Goal: Information Seeking & Learning: Learn about a topic

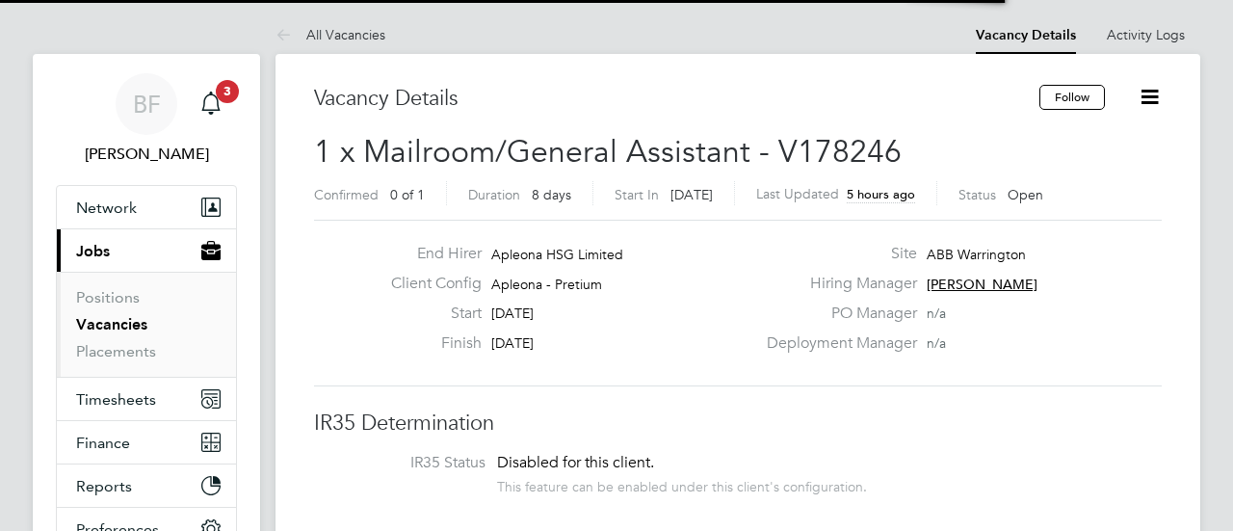
scroll to position [56, 168]
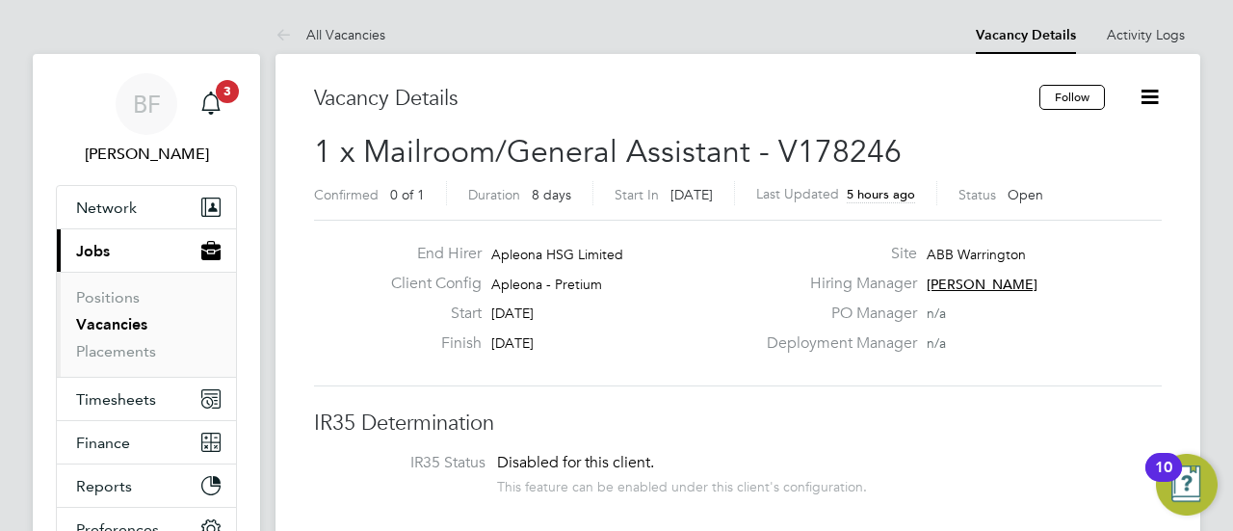
click at [137, 322] on link "Vacancies" at bounding box center [111, 324] width 71 height 18
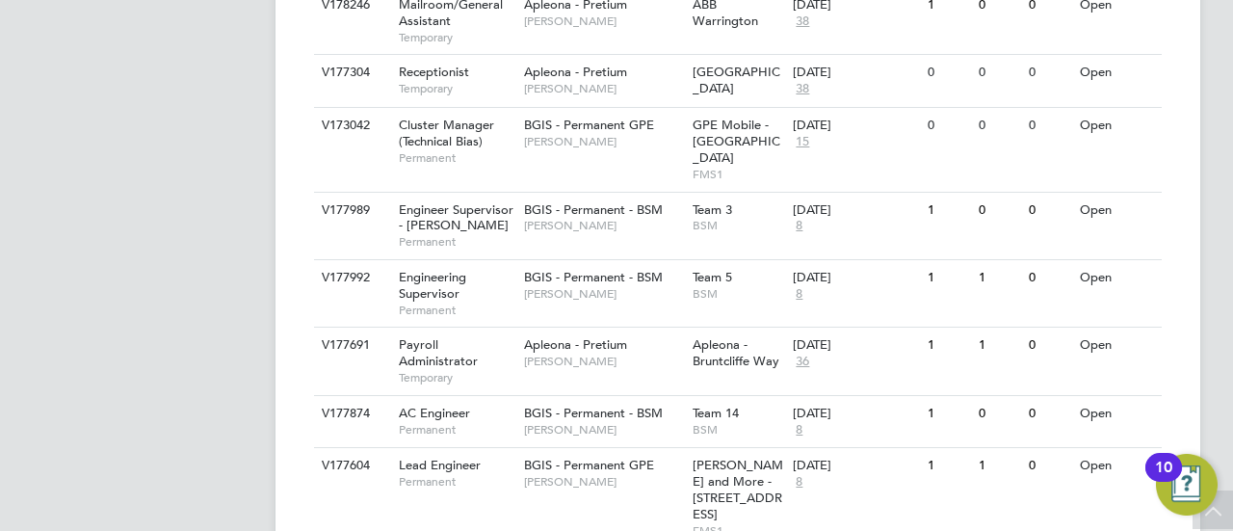
scroll to position [817, 0]
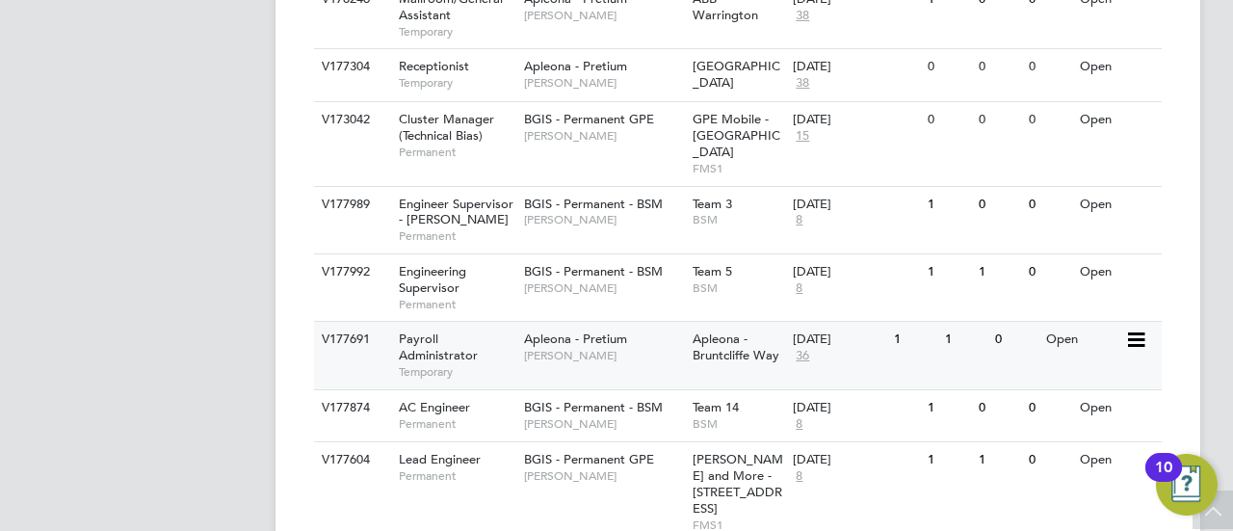
click at [440, 322] on div "Payroll Administrator Temporary" at bounding box center [451, 355] width 135 height 66
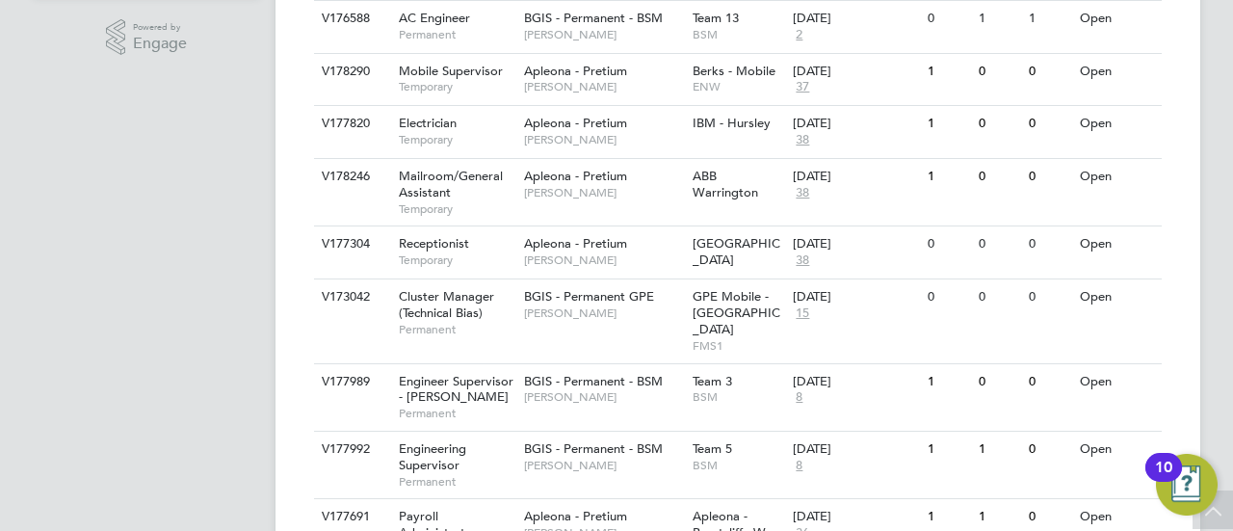
scroll to position [637, 0]
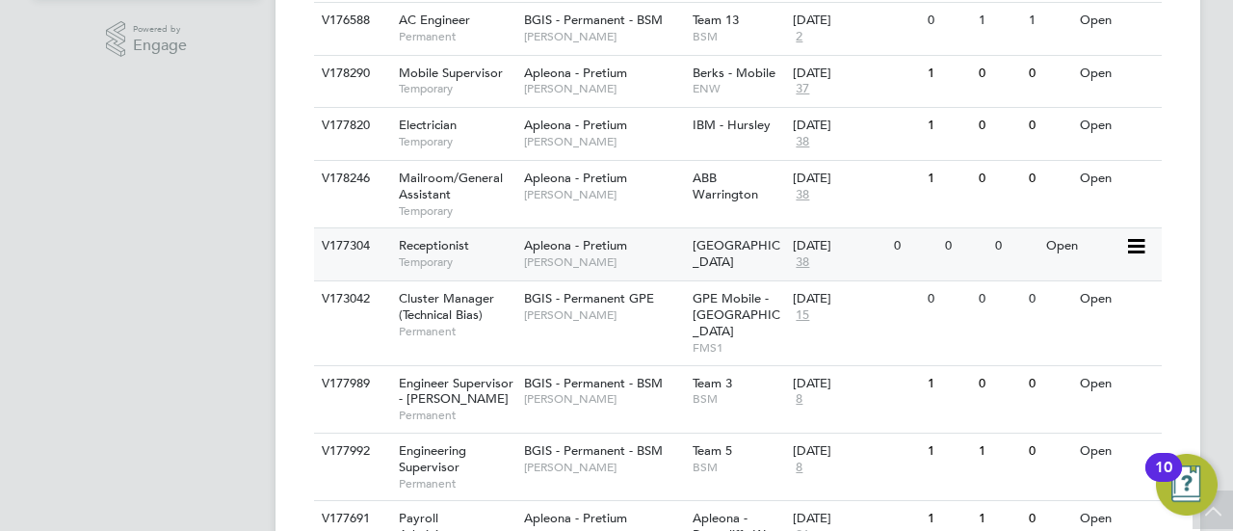
click at [447, 241] on span "Receptionist" at bounding box center [434, 245] width 70 height 16
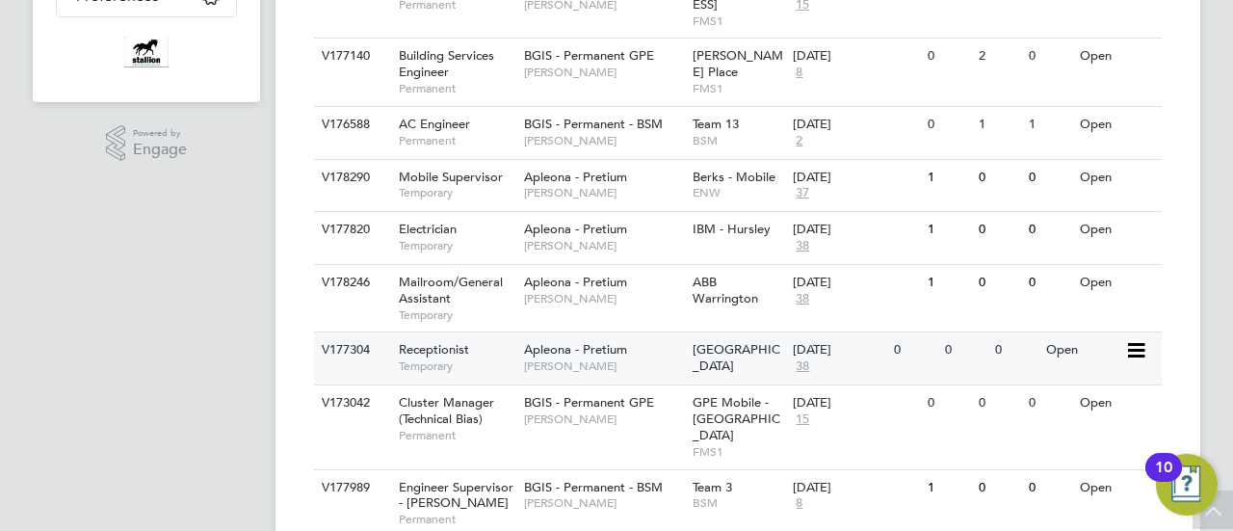
scroll to position [533, 0]
click at [458, 230] on div "Electrician Temporary" at bounding box center [451, 237] width 135 height 50
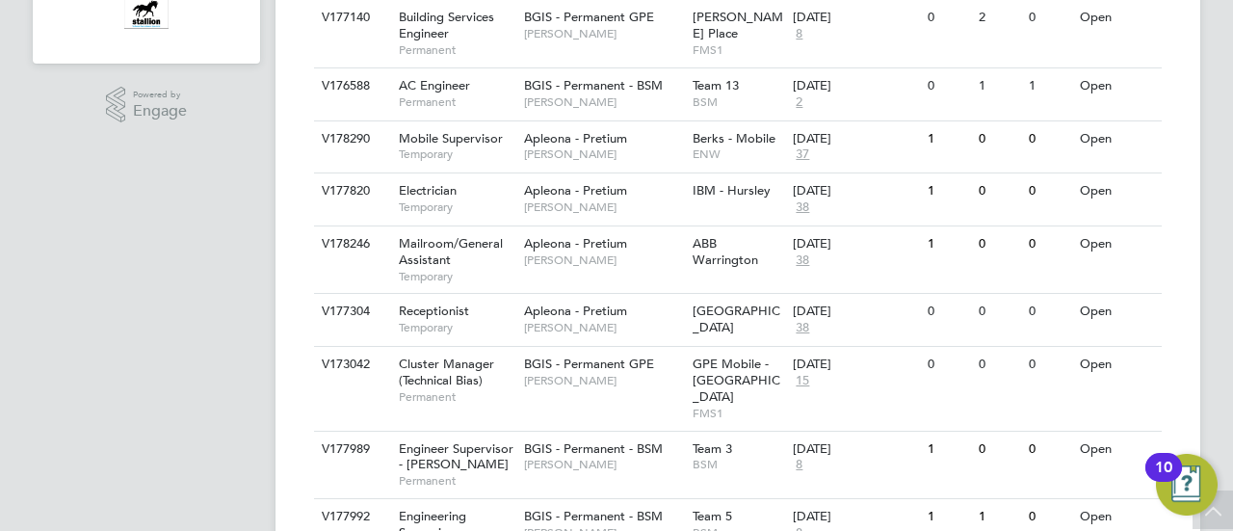
scroll to position [572, 0]
click at [456, 194] on span "Electrician" at bounding box center [428, 190] width 58 height 16
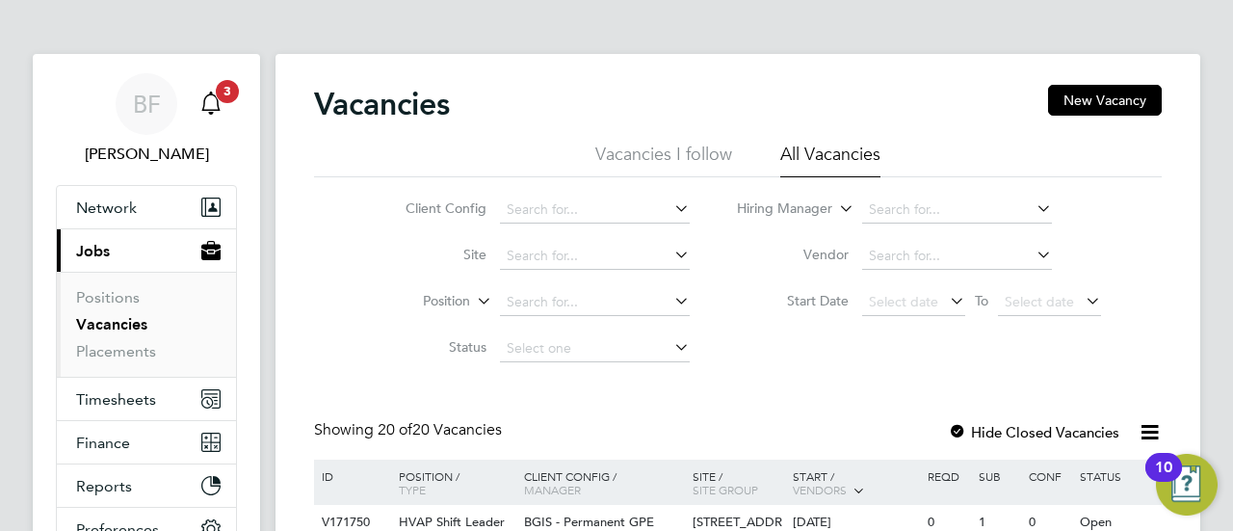
click at [219, 114] on icon "Main navigation" at bounding box center [210, 102] width 23 height 23
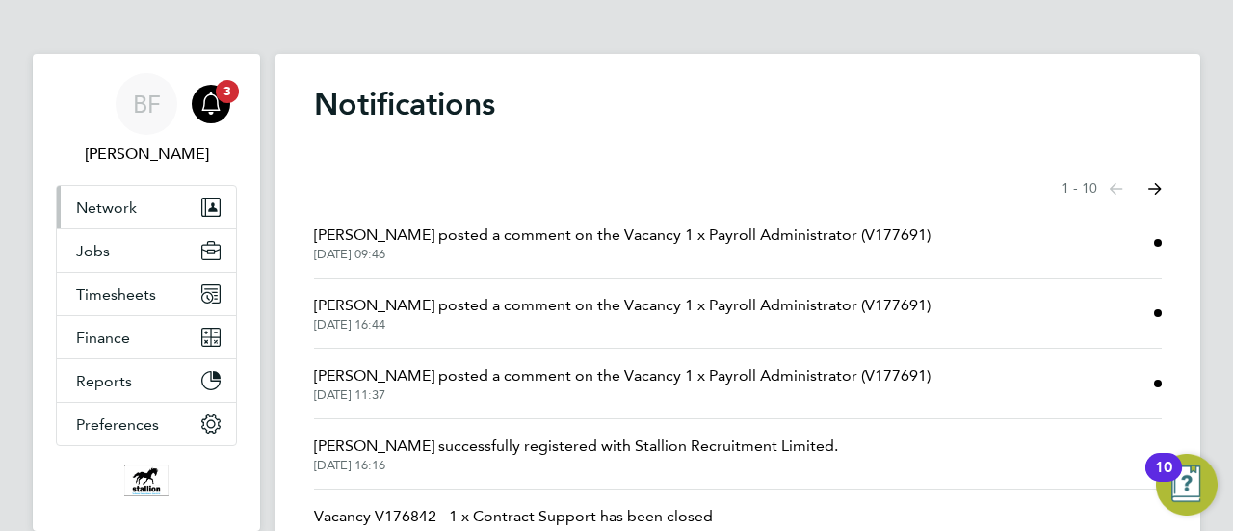
click at [143, 209] on button "Network" at bounding box center [146, 207] width 179 height 42
click at [557, 238] on span "Craig Ponsford posted a comment on the Vacancy 1 x Payroll Administrator (V1776…" at bounding box center [622, 234] width 616 height 23
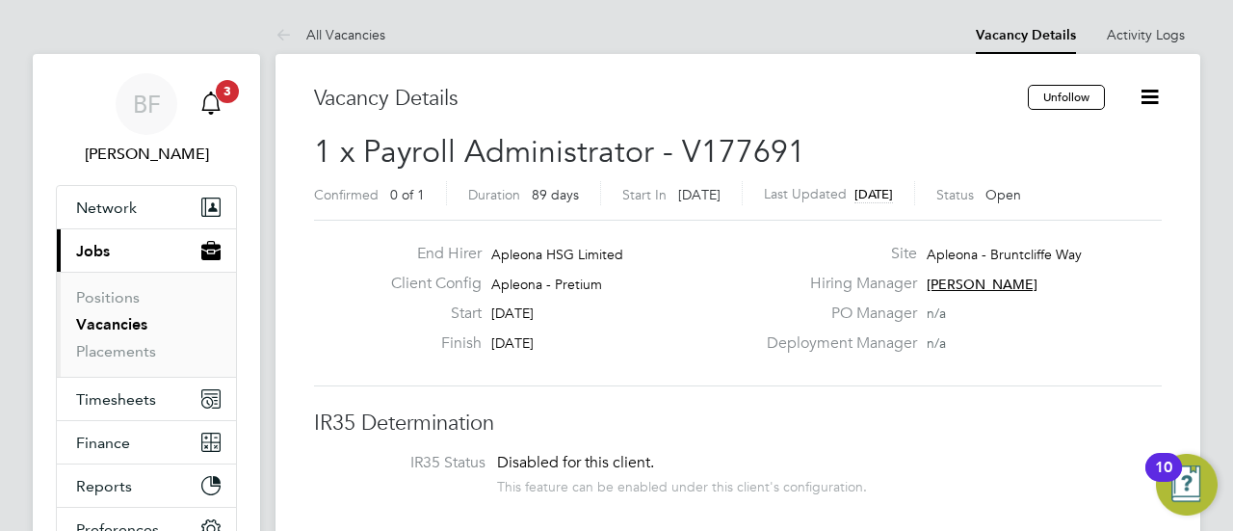
click at [219, 101] on icon "Main navigation" at bounding box center [210, 102] width 23 height 23
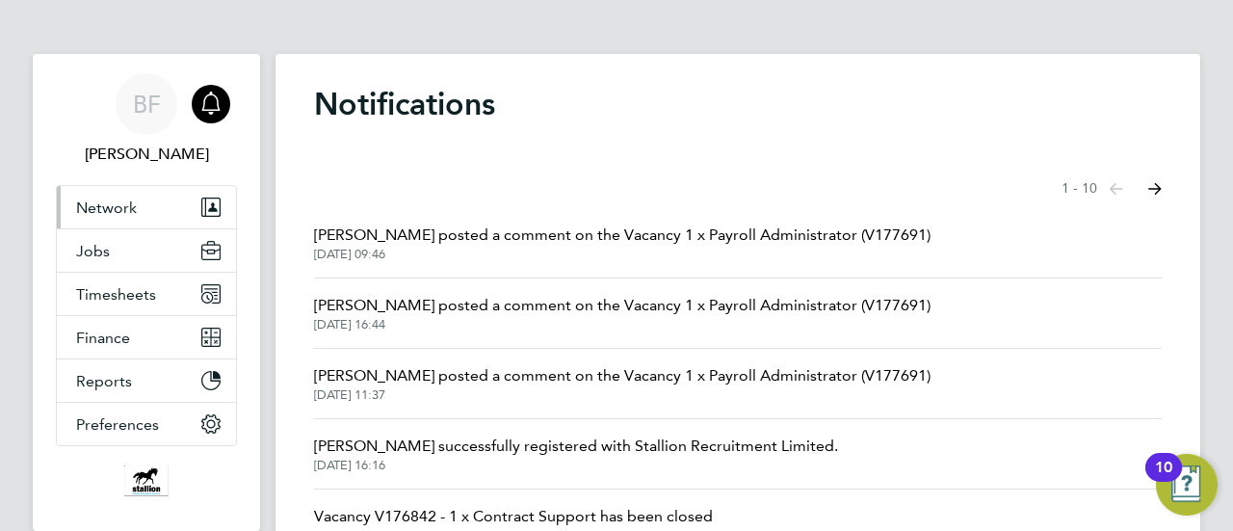
click at [96, 195] on button "Network" at bounding box center [146, 207] width 179 height 42
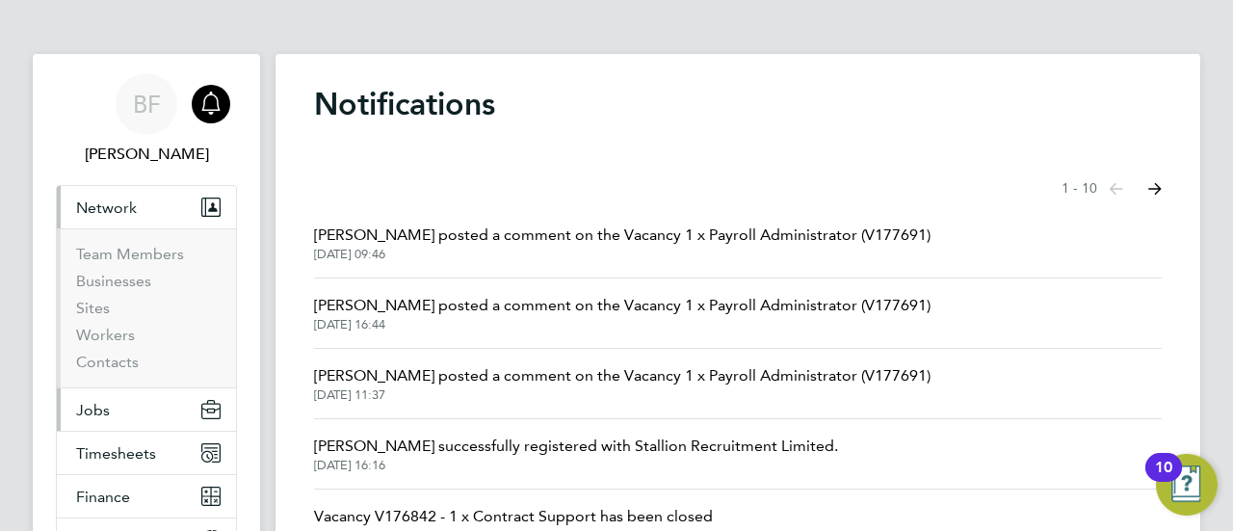
click at [101, 401] on span "Jobs" at bounding box center [93, 410] width 34 height 18
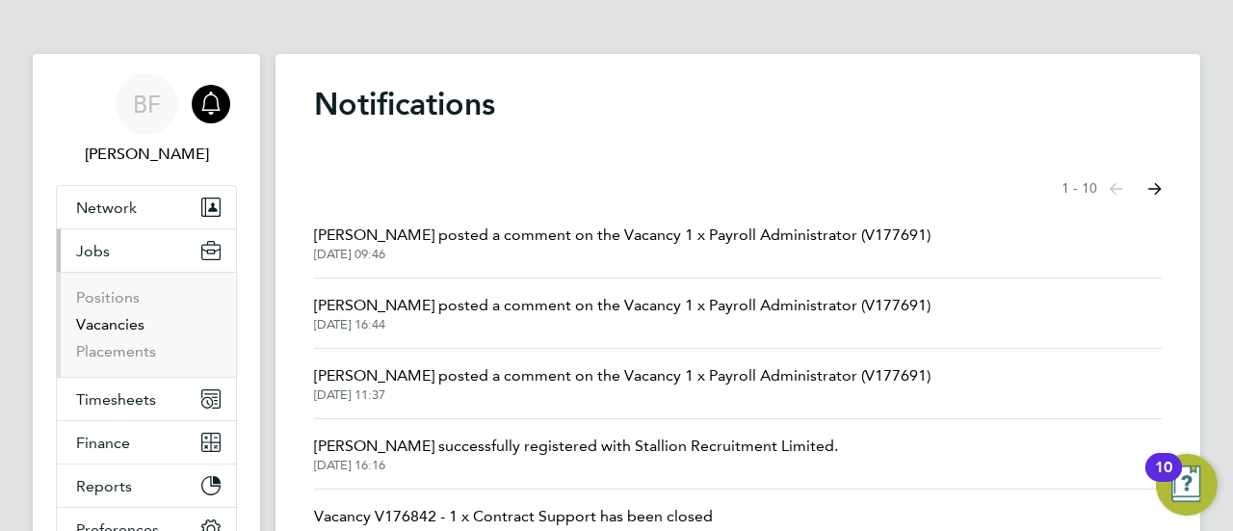
click at [95, 330] on link "Vacancies" at bounding box center [110, 324] width 68 height 18
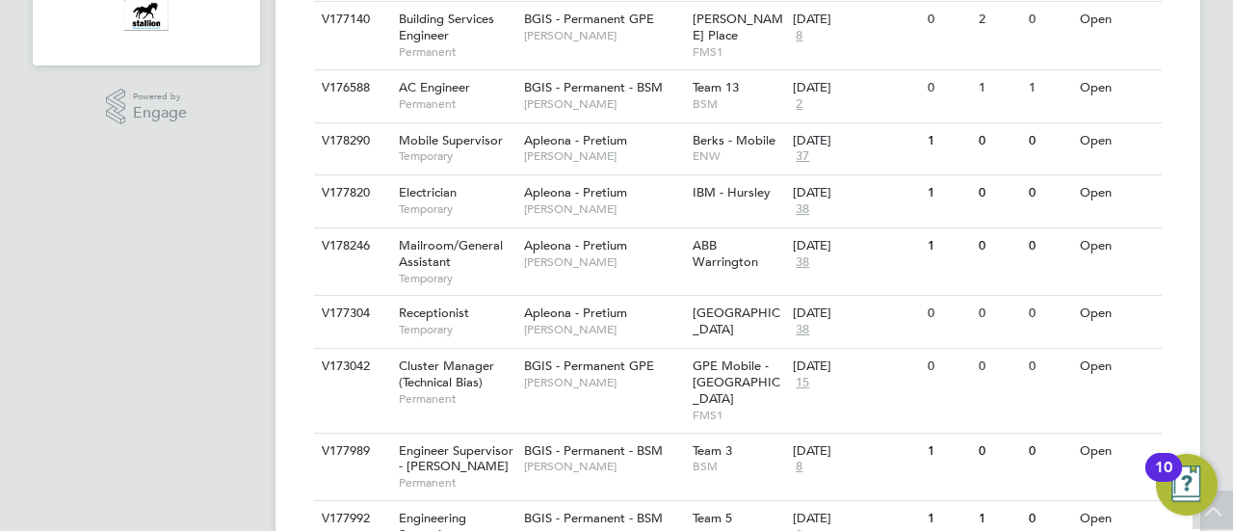
scroll to position [578, 0]
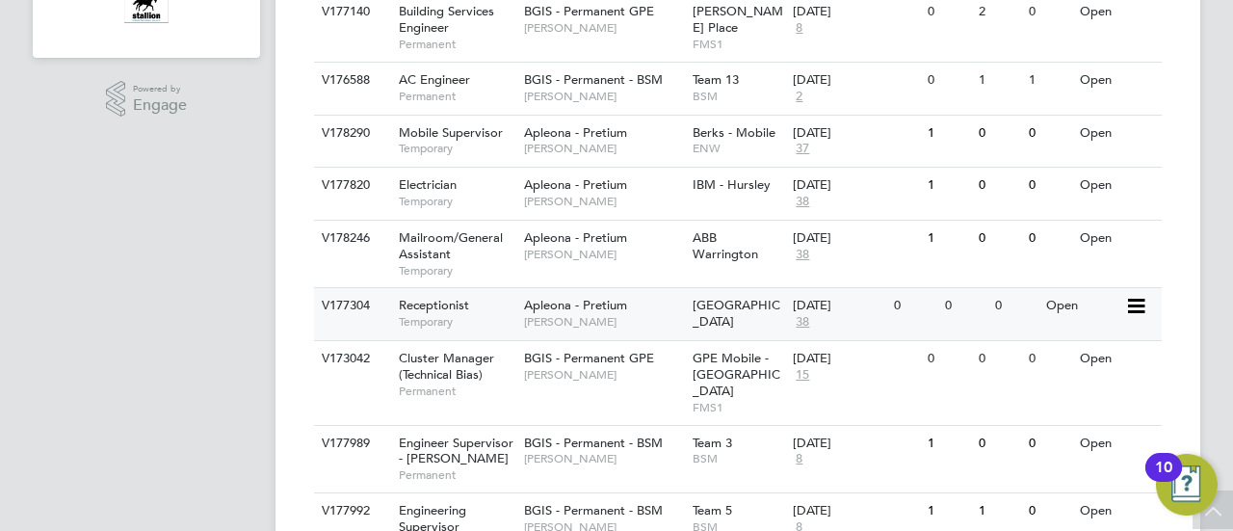
click at [412, 309] on span "Receptionist" at bounding box center [434, 305] width 70 height 16
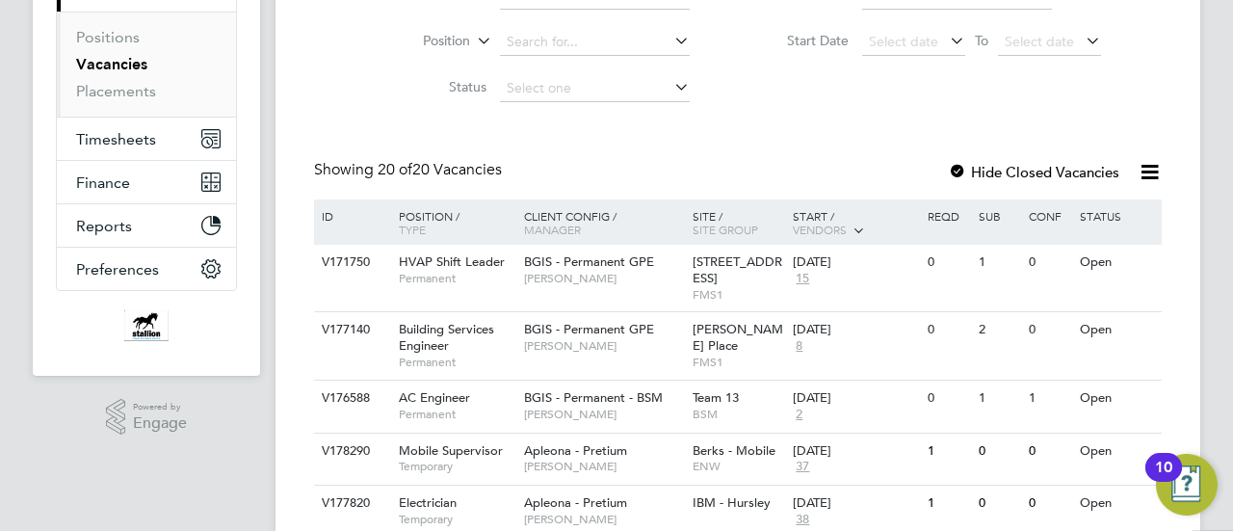
scroll to position [266, 0]
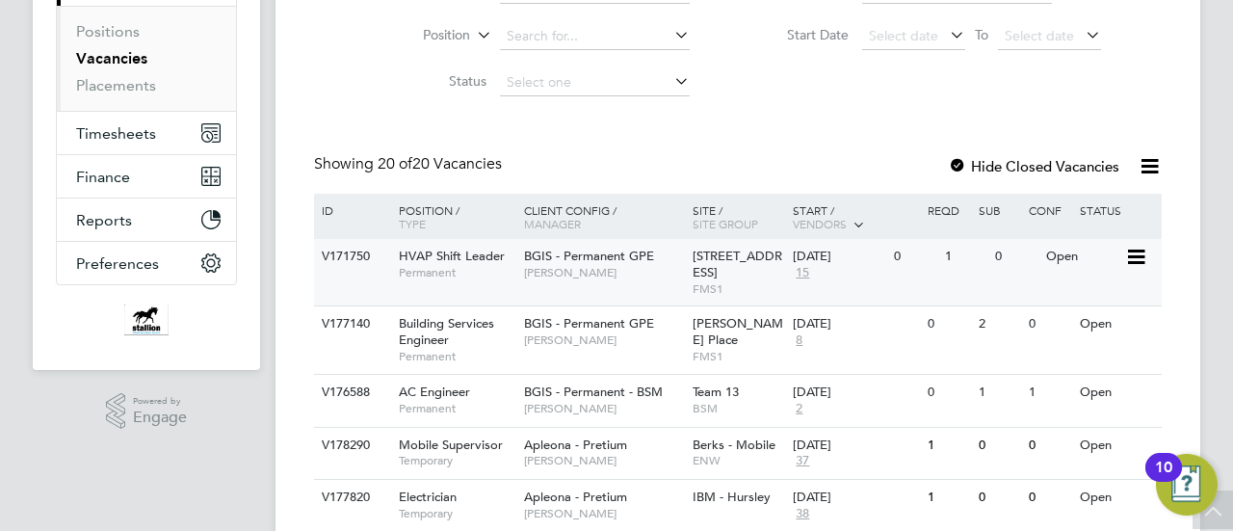
click at [345, 253] on div "V171750" at bounding box center [350, 257] width 67 height 36
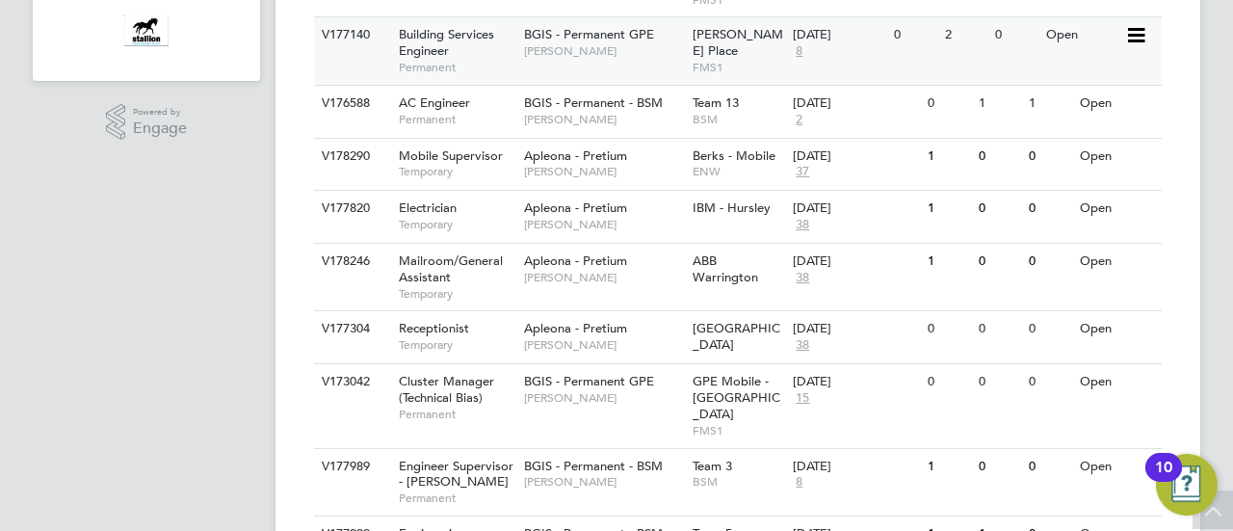
scroll to position [600, 0]
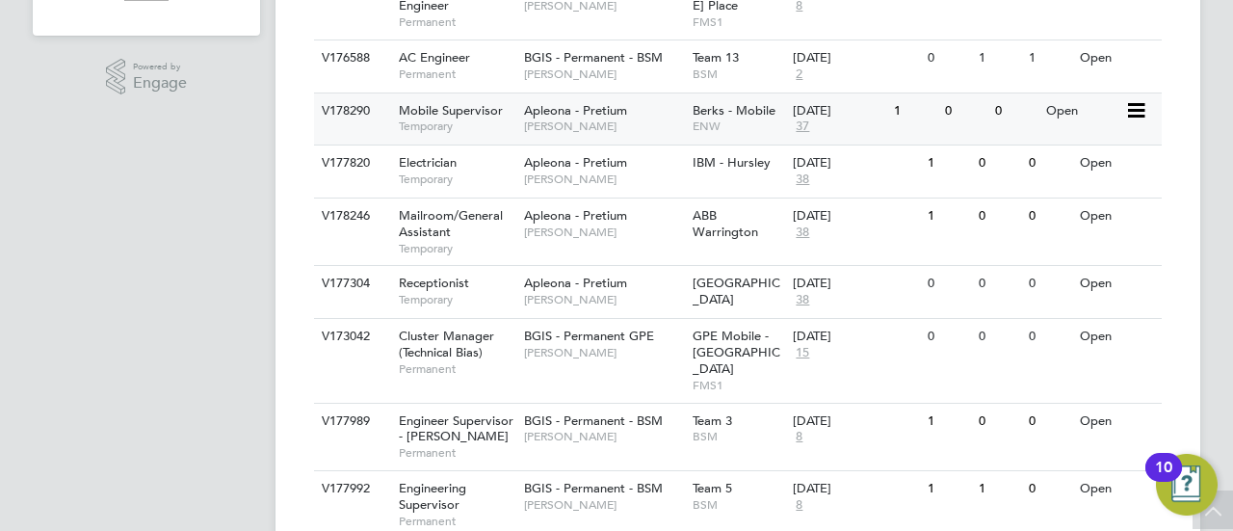
click at [443, 109] on span "Mobile Supervisor" at bounding box center [451, 110] width 104 height 16
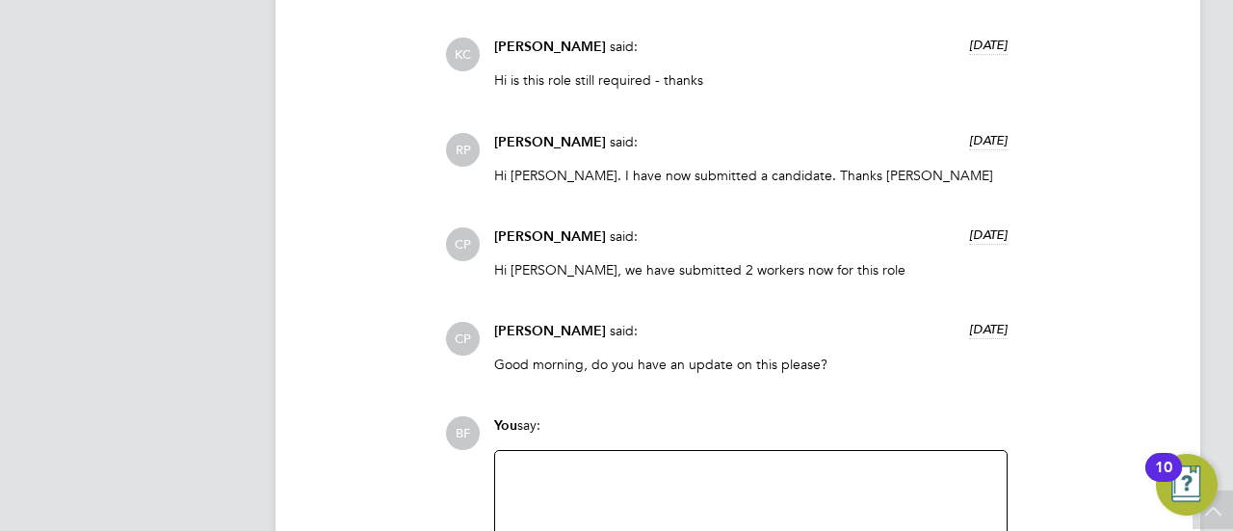
scroll to position [2500, 0]
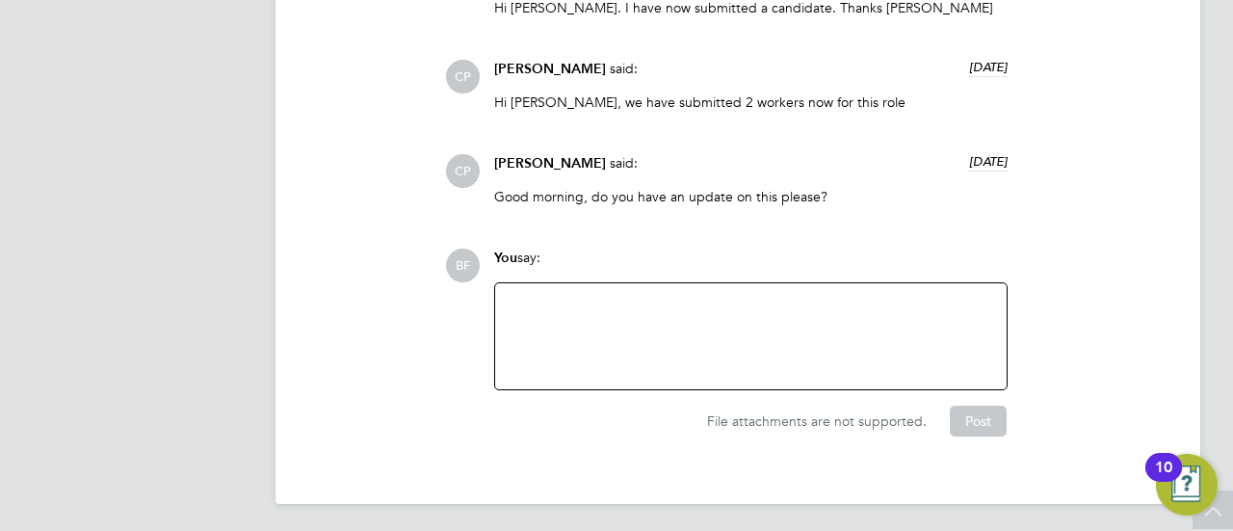
click at [593, 303] on div at bounding box center [751, 336] width 488 height 83
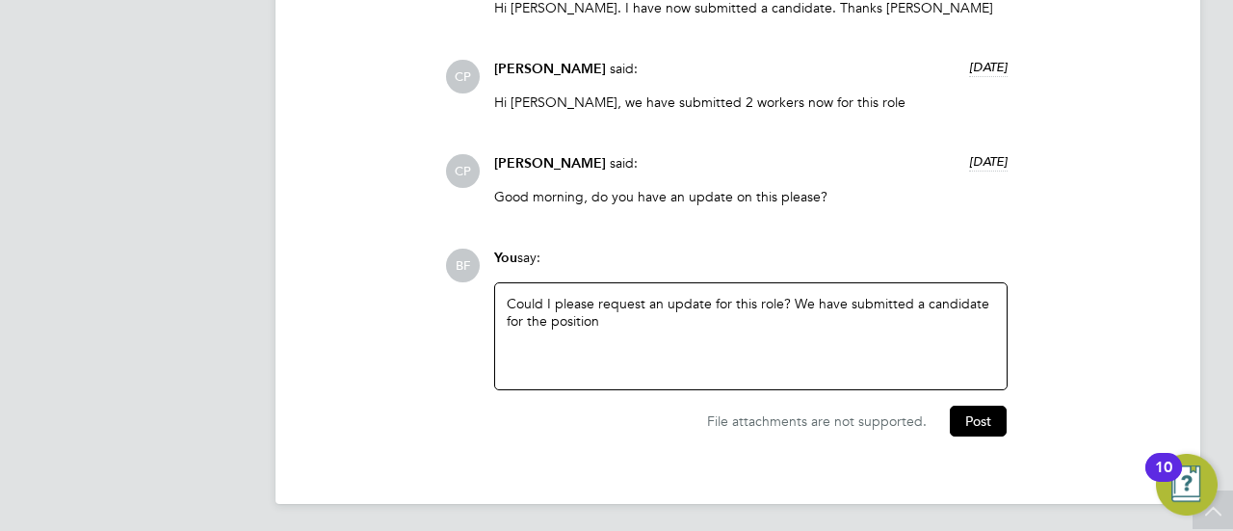
click at [726, 302] on div "Could I please request an update for this role? We have submitted a candidate f…" at bounding box center [751, 336] width 488 height 83
click at [721, 315] on div "Could I please request an update on this role? We have submitted a candidate fo…" at bounding box center [751, 336] width 488 height 83
click at [959, 413] on button "Post" at bounding box center [977, 420] width 57 height 31
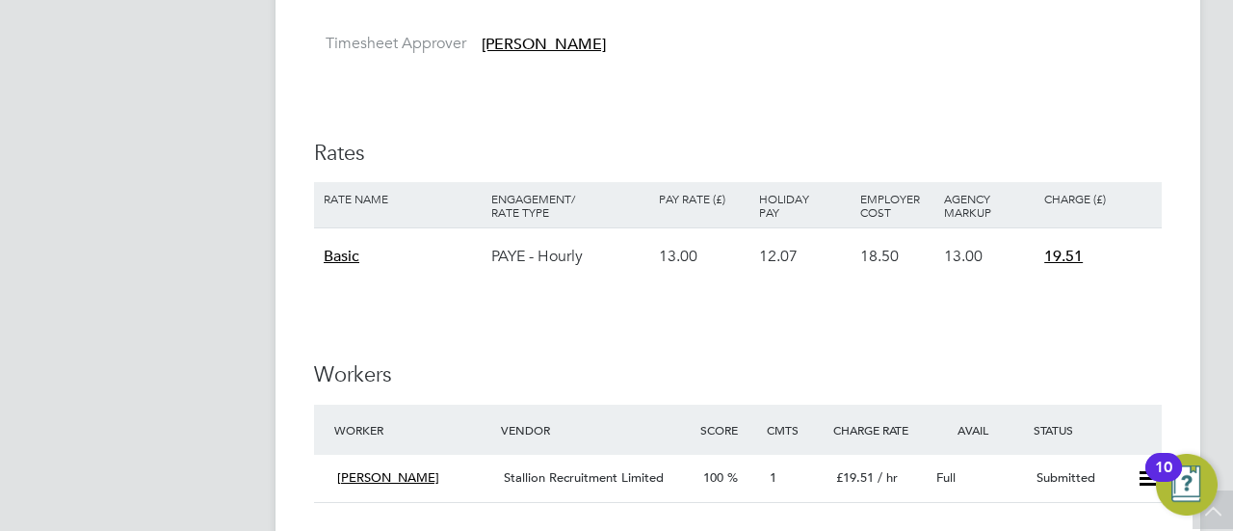
scroll to position [1149, 0]
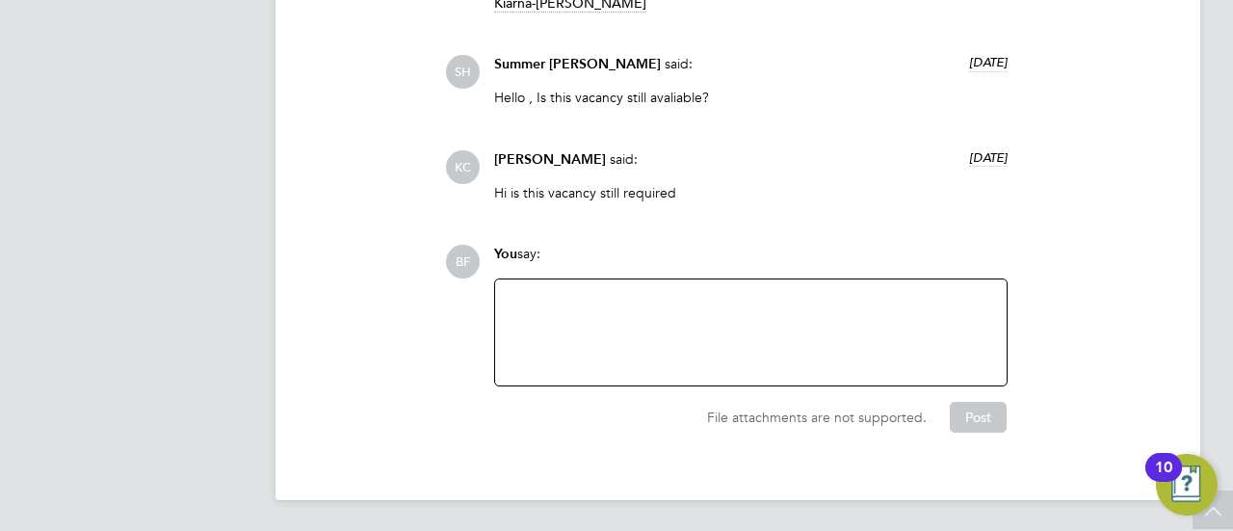
scroll to position [2787, 0]
click at [551, 330] on div at bounding box center [751, 332] width 488 height 83
click at [975, 425] on button "Post" at bounding box center [977, 417] width 57 height 31
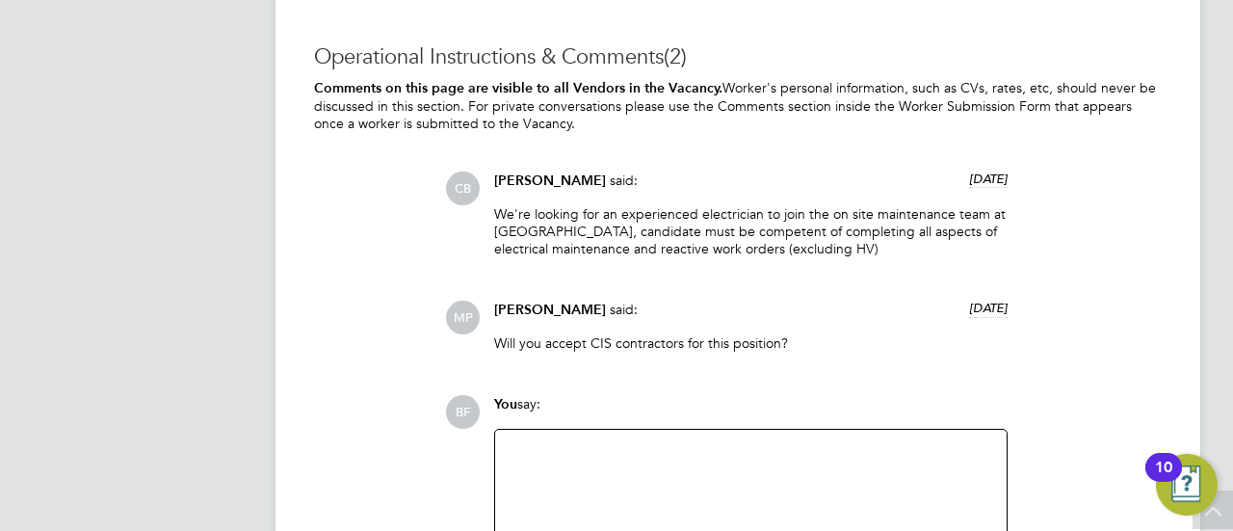
scroll to position [2336, 0]
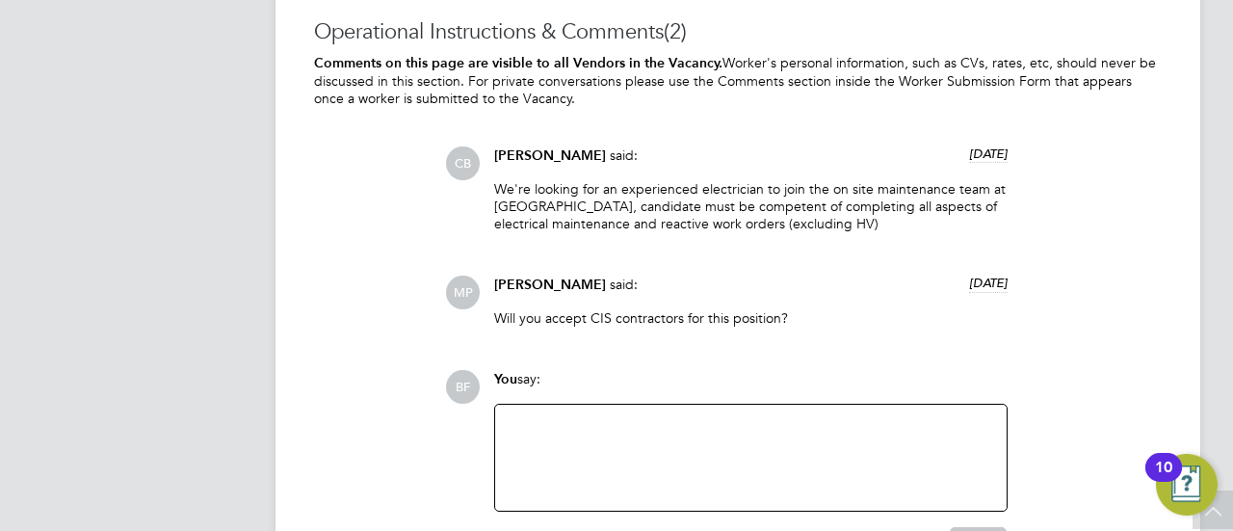
click at [611, 411] on div at bounding box center [750, 457] width 511 height 106
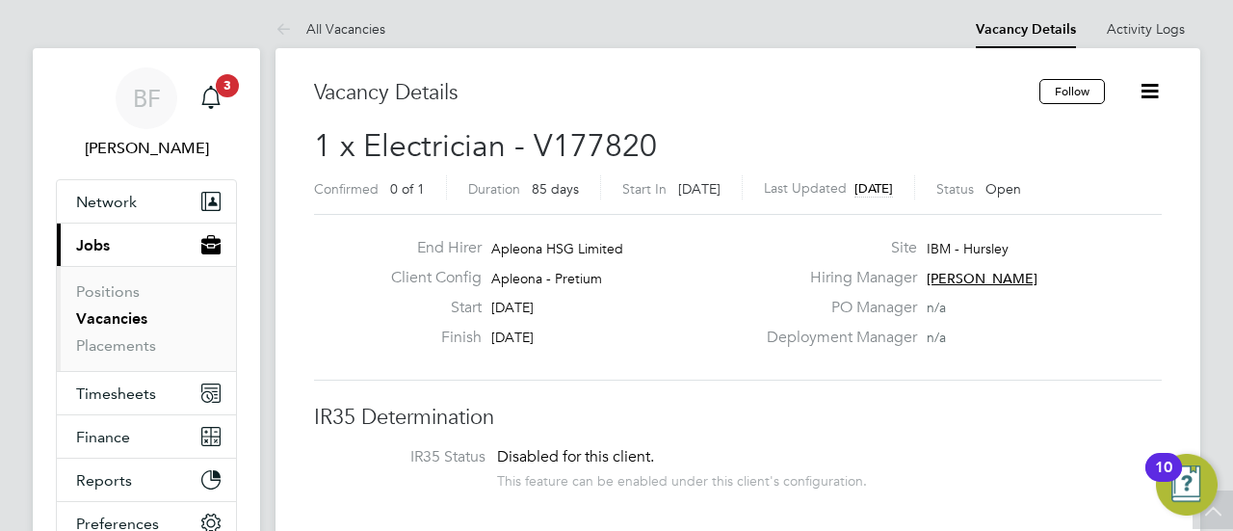
scroll to position [0, 0]
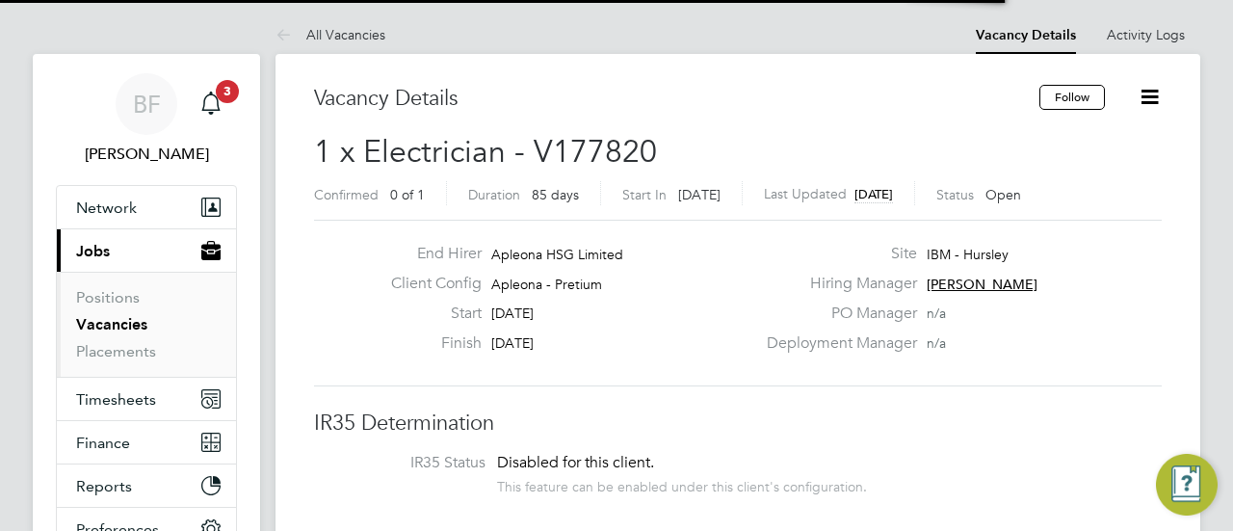
scroll to position [56, 168]
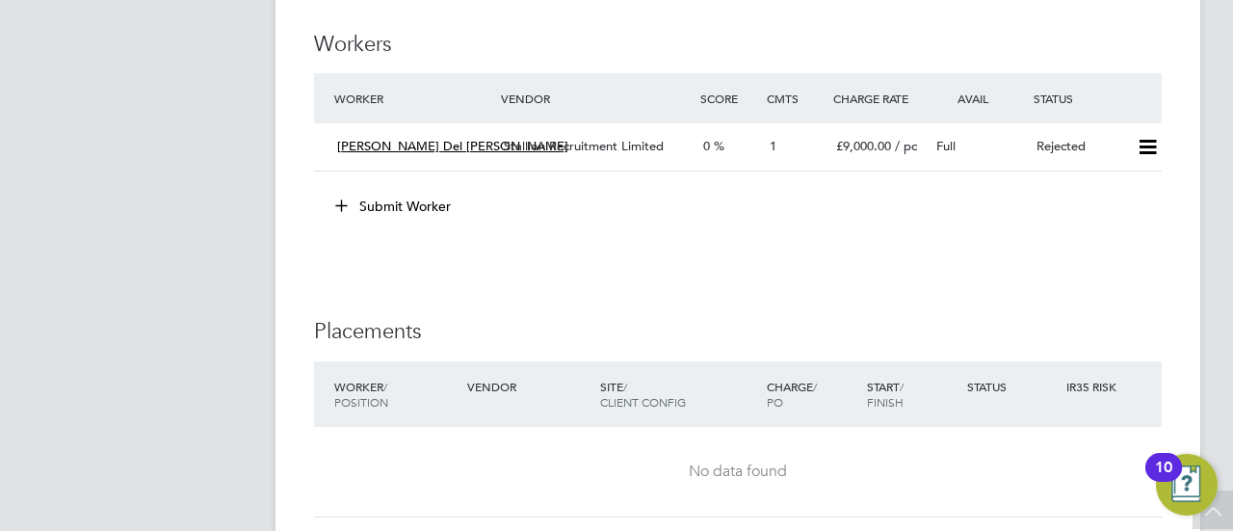
scroll to position [1756, 0]
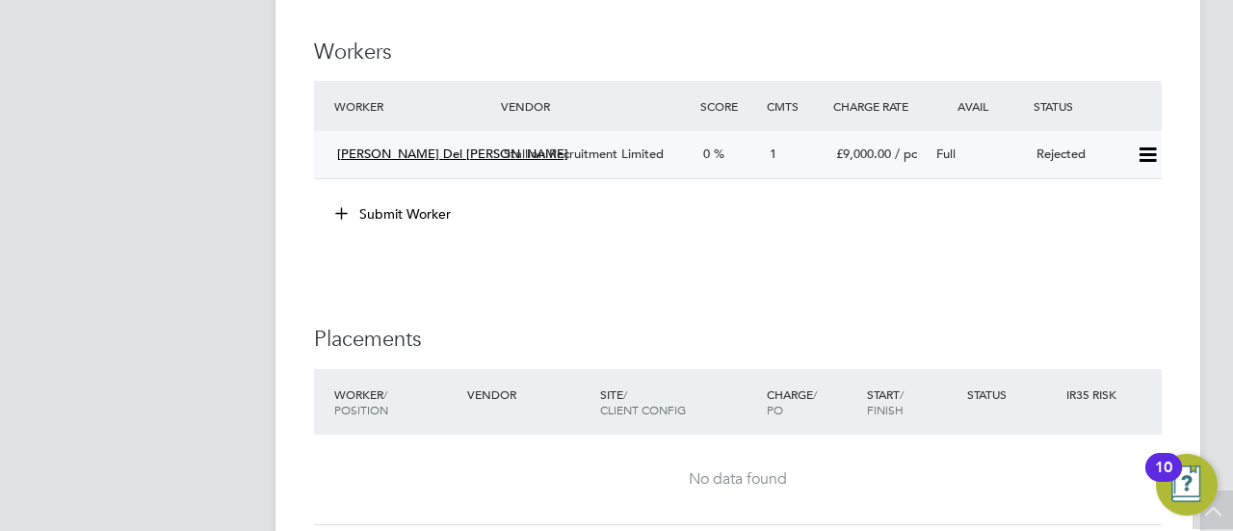
click at [372, 170] on div "Giulio Del Pizzo Stallion Recruitment Limited 0 1 £9,000.00 / pc Full Rejected" at bounding box center [737, 154] width 847 height 47
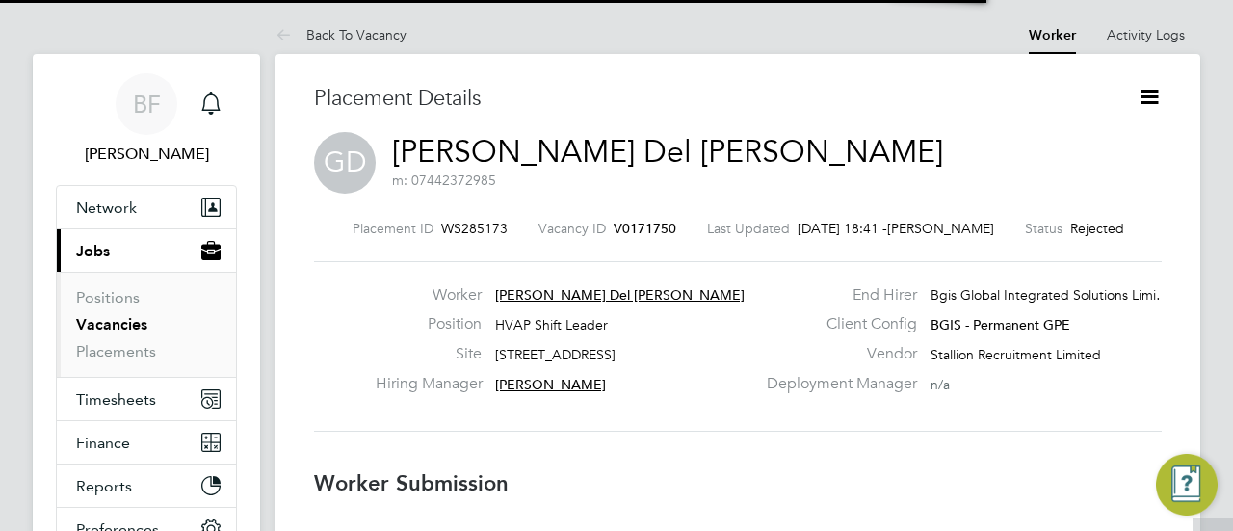
scroll to position [18, 98]
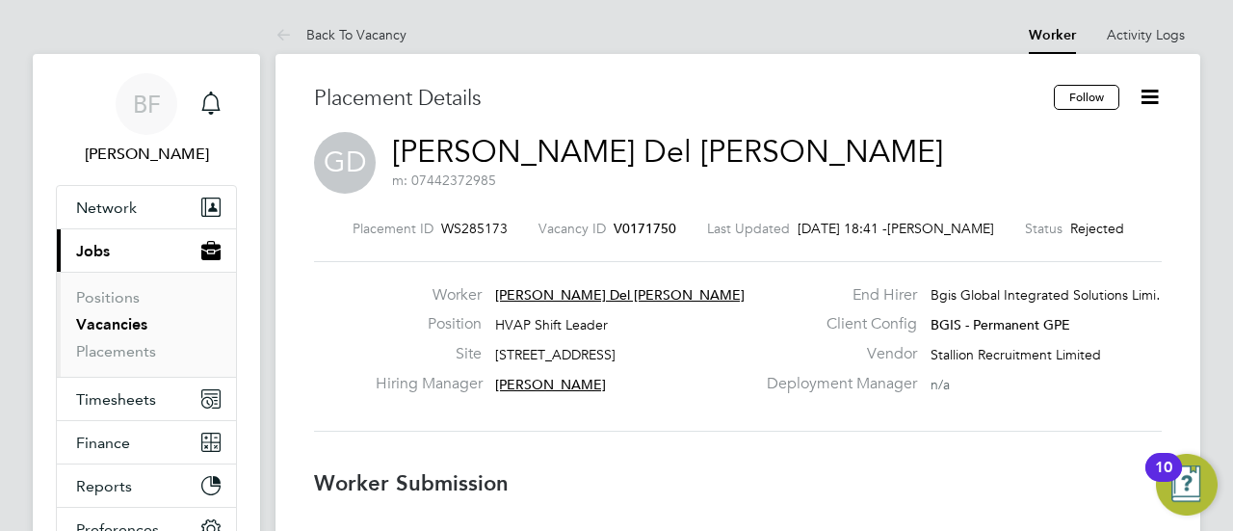
click at [375, 148] on span "GD" at bounding box center [345, 163] width 62 height 62
